Goal: Information Seeking & Learning: Check status

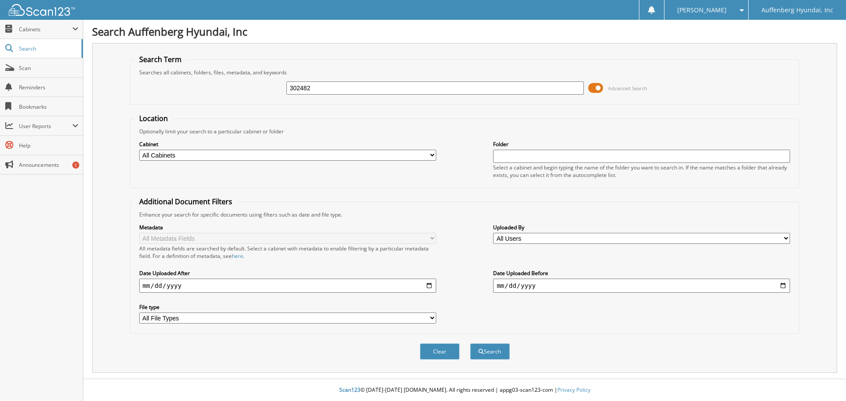
type input "302482"
click at [470, 344] on button "Search" at bounding box center [490, 352] width 40 height 16
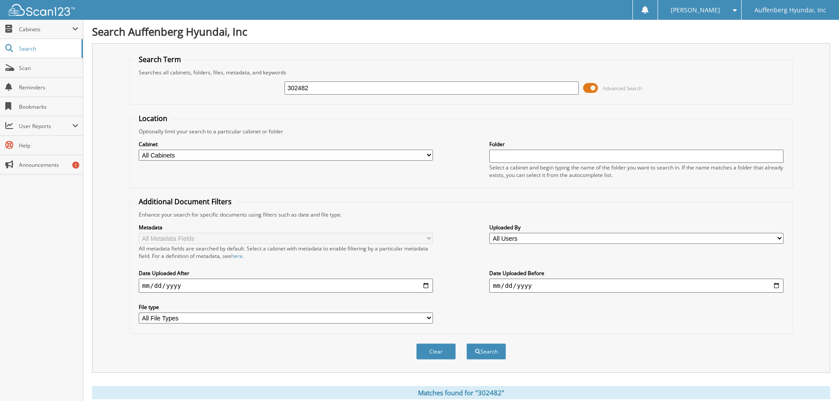
click at [590, 88] on span at bounding box center [590, 88] width 15 height 13
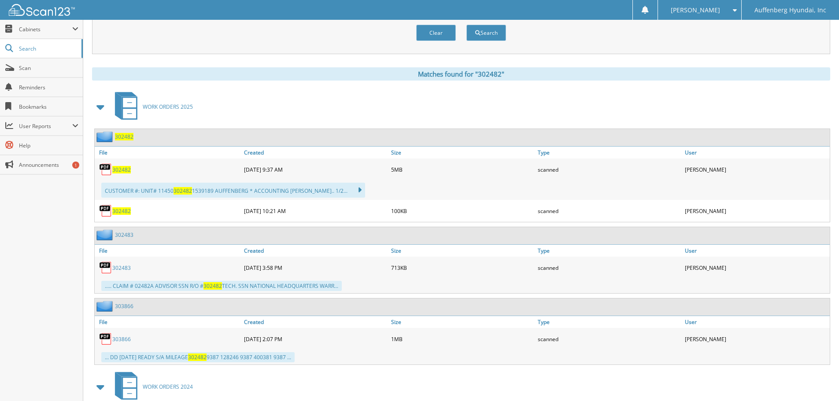
scroll to position [88, 0]
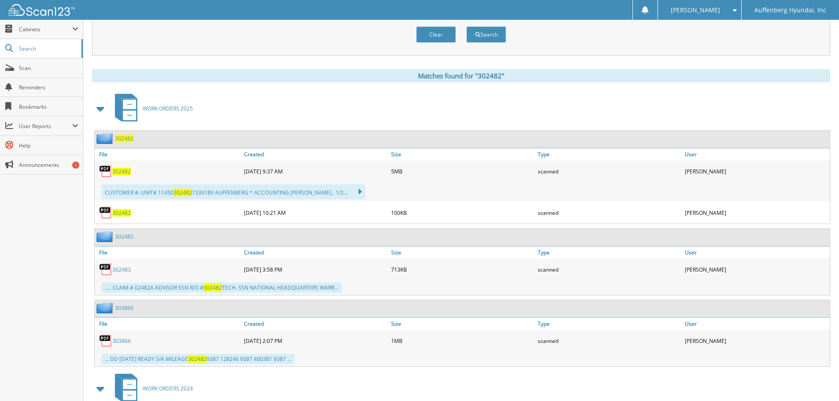
click at [119, 169] on span "302482" at bounding box center [121, 171] width 19 height 7
click at [531, 96] on div "WORK ORDERS 2025" at bounding box center [461, 108] width 739 height 35
